Goal: Information Seeking & Learning: Compare options

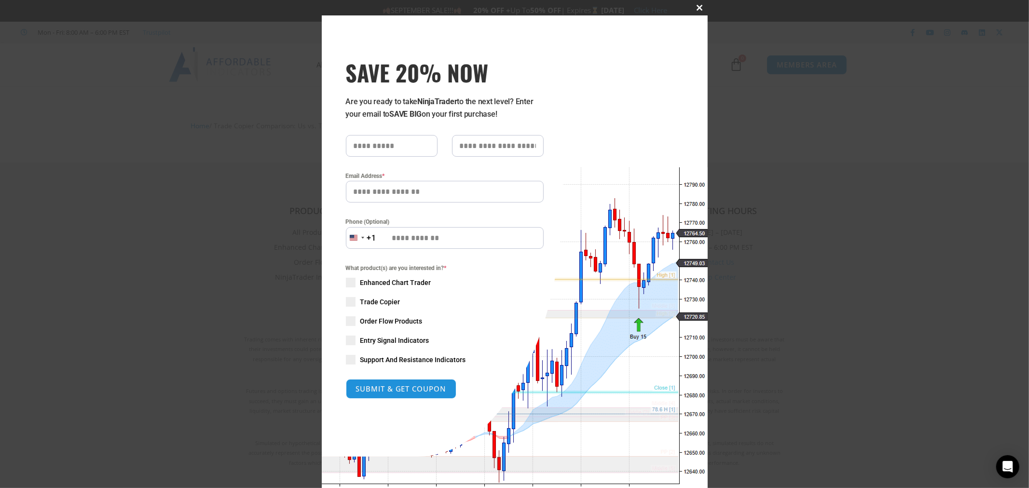
click at [695, 5] on span at bounding box center [699, 8] width 15 height 6
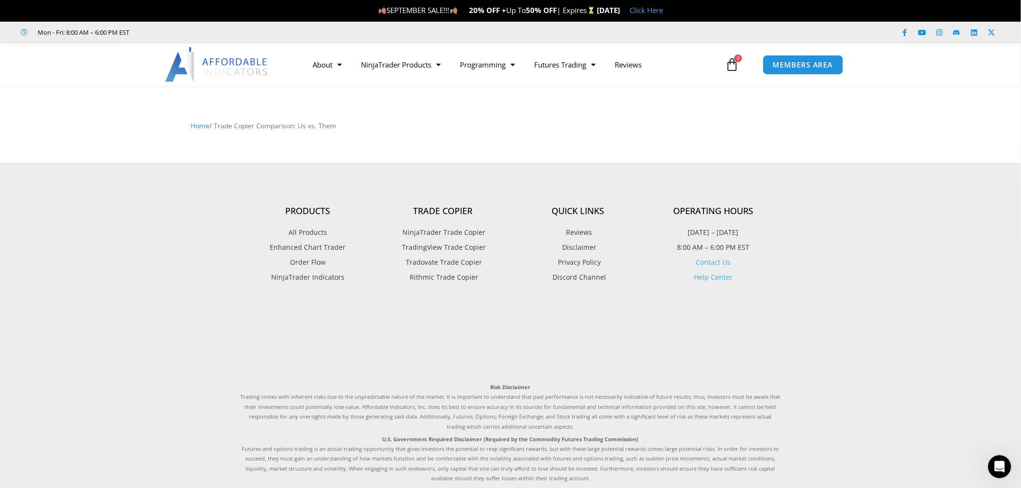
click at [205, 60] on img at bounding box center [217, 64] width 104 height 35
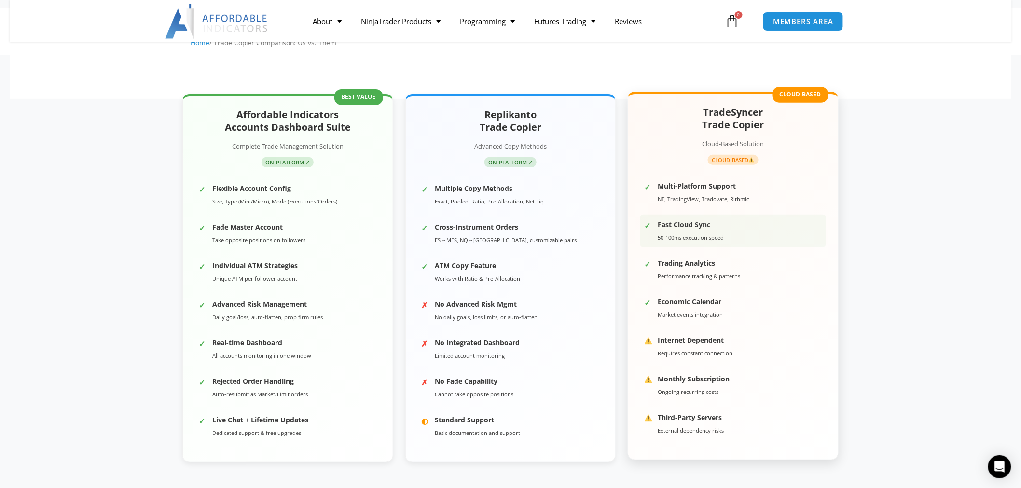
scroll to position [107, 0]
